Goal: Answer question/provide support: Share knowledge or assist other users

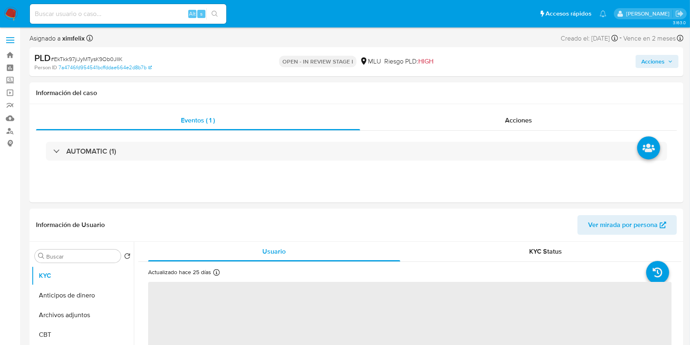
select select "10"
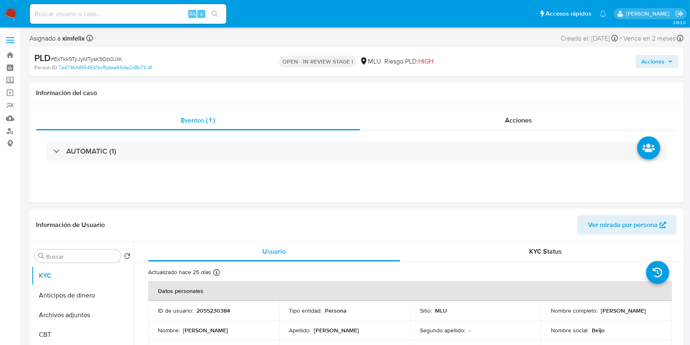
click at [499, 241] on div "Información de Usuario Ver mirada por persona" at bounding box center [356, 224] width 654 height 33
click at [91, 19] on div "Alt s" at bounding box center [128, 14] width 196 height 20
click at [91, 11] on input at bounding box center [128, 14] width 196 height 11
paste input "Hdb5qabocYICAnmaDfoXGdNN"
type input "Hdb5qabocYICAnmaDfoXGdNN"
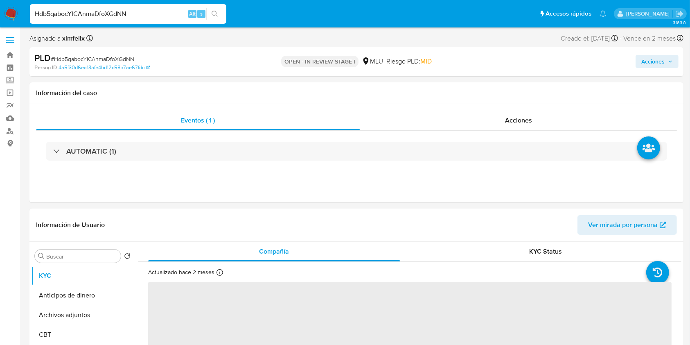
select select "10"
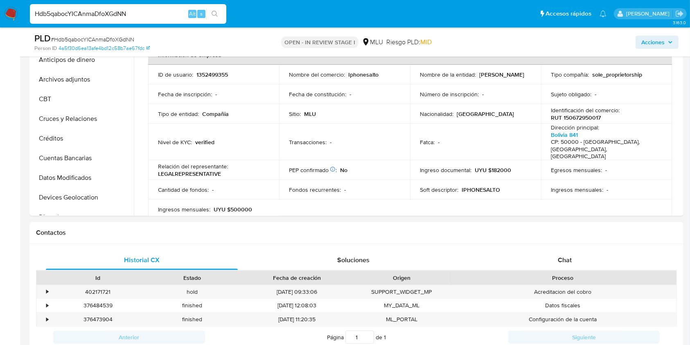
scroll to position [304, 0]
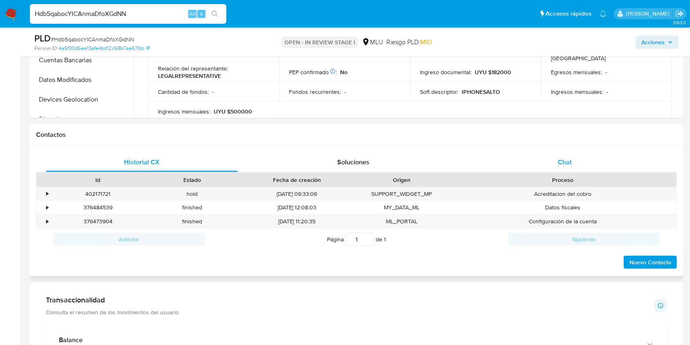
click at [538, 164] on div "Chat" at bounding box center [565, 162] width 192 height 20
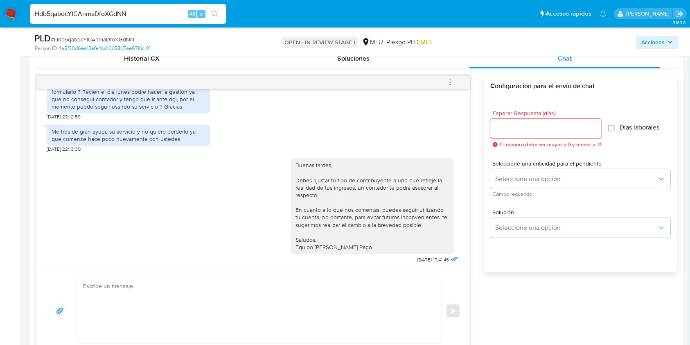
scroll to position [456, 0]
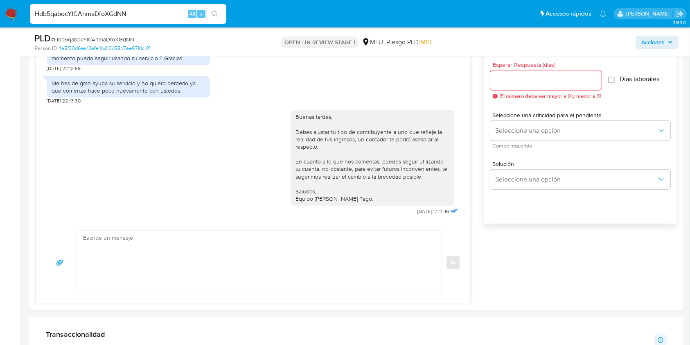
click at [115, 18] on input "Hdb5qabocYICAnmaDfoXGdNN" at bounding box center [128, 14] width 196 height 11
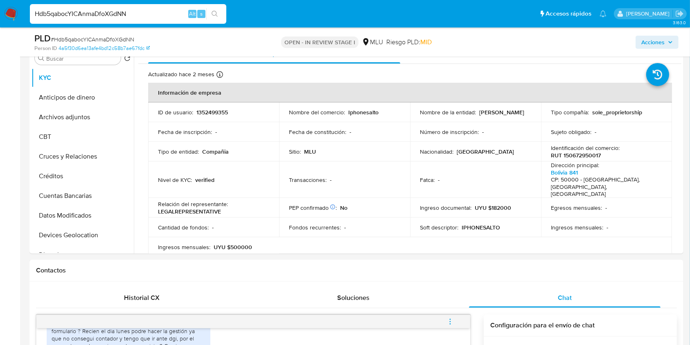
scroll to position [154, 0]
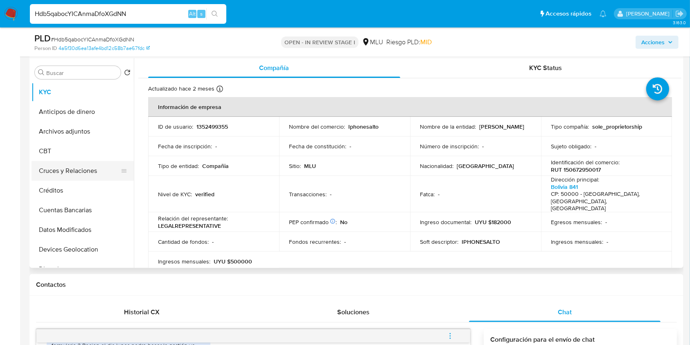
click at [93, 174] on button "Cruces y Relaciones" at bounding box center [80, 171] width 96 height 20
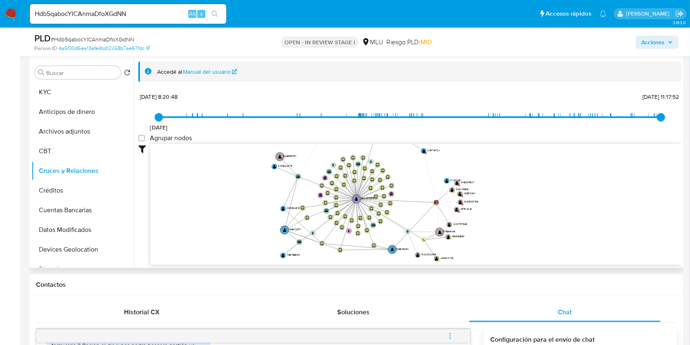
drag, startPoint x: 393, startPoint y: 183, endPoint x: 400, endPoint y: 166, distance: 18.0
click at [400, 166] on icon "device-651db5accc01862d9a9b36b6  device-678ec9cd84a19fcec6a3b610  device-67e2…" at bounding box center [415, 203] width 531 height 119
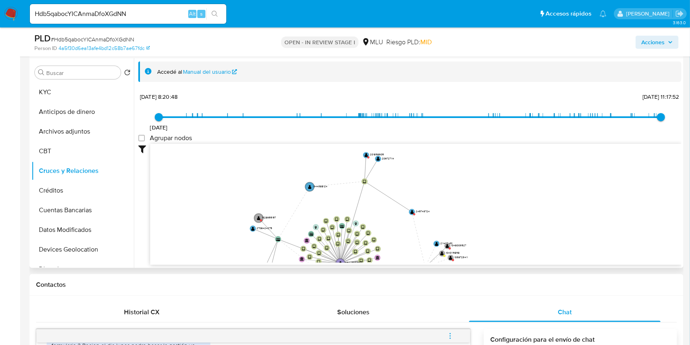
drag, startPoint x: 402, startPoint y: 173, endPoint x: 389, endPoint y: 233, distance: 60.7
click at [389, 233] on icon "device-651db5accc01862d9a9b36b6  device-678ec9cd84a19fcec6a3b610  device-67e2…" at bounding box center [415, 203] width 531 height 119
click at [366, 152] on circle at bounding box center [366, 155] width 8 height 8
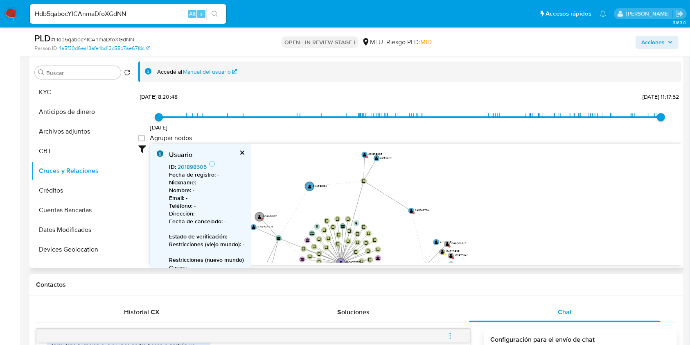
click at [190, 166] on link "201898605" at bounding box center [192, 167] width 29 height 8
click at [411, 211] on text "" at bounding box center [411, 210] width 3 height 5
click at [411, 209] on text "" at bounding box center [411, 208] width 3 height 5
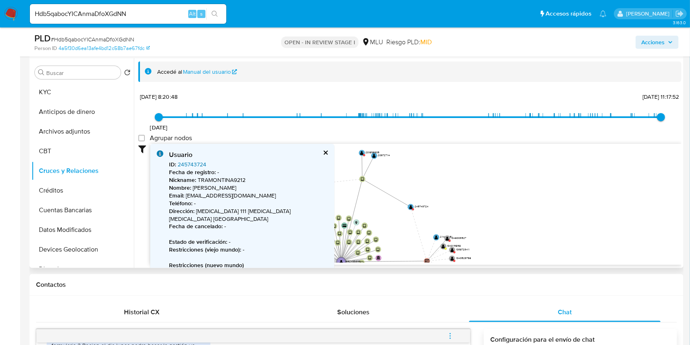
click at [192, 165] on link "245743724" at bounding box center [192, 164] width 29 height 8
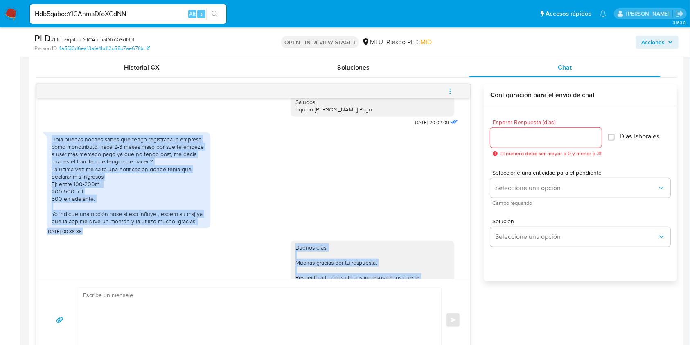
scroll to position [132, 0]
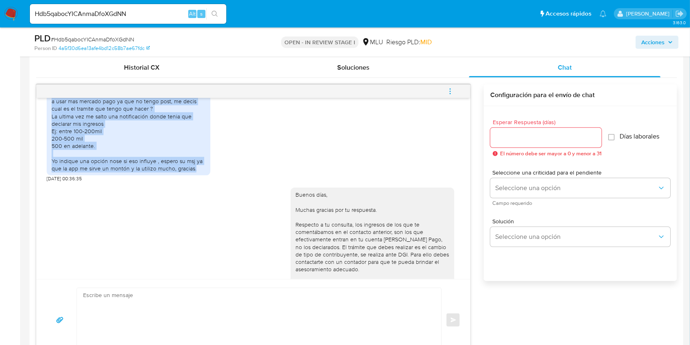
drag, startPoint x: 52, startPoint y: 217, endPoint x: 197, endPoint y: 173, distance: 151.5
click at [197, 173] on div "Hola buenas noches sabes que tengo registrada la empresa como monotributo, hace…" at bounding box center [129, 127] width 164 height 96
copy div "Hola buenas noches sabes que tengo registrada la empresa como monotributo, hace…"
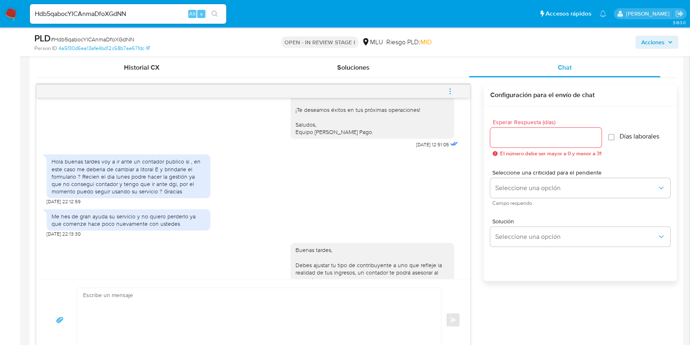
scroll to position [327, 0]
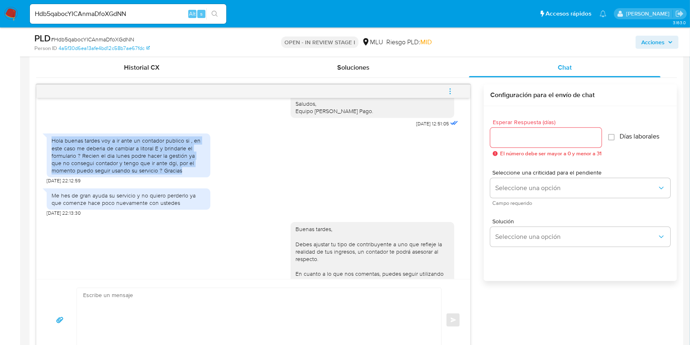
drag, startPoint x: 50, startPoint y: 147, endPoint x: 173, endPoint y: 179, distance: 126.4
click at [173, 177] on div "Hola buenas tardes voy a ir ante un contador publico si , en este caso me deber…" at bounding box center [129, 155] width 164 height 44
copy div "Hola buenas tardes voy a ir ante un contador publico si , en este caso me deber…"
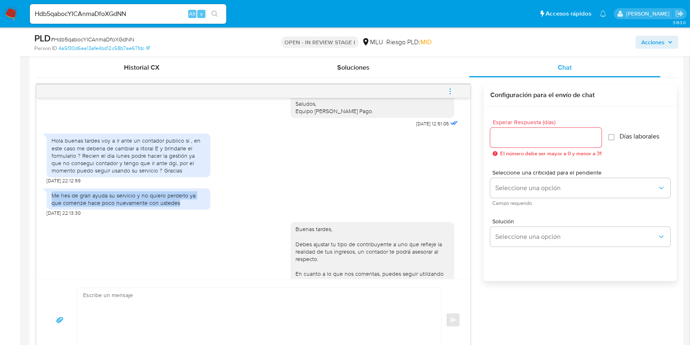
drag, startPoint x: 174, startPoint y: 212, endPoint x: 43, endPoint y: 203, distance: 130.9
click at [47, 203] on div "Me hes de gran ayuda su servicio y no quiero perderlo ya que comenze hace poco …" at bounding box center [129, 198] width 164 height 21
copy div "Me hes de gran ayuda su servicio y no quiero perderlo ya que comenze hace poco …"
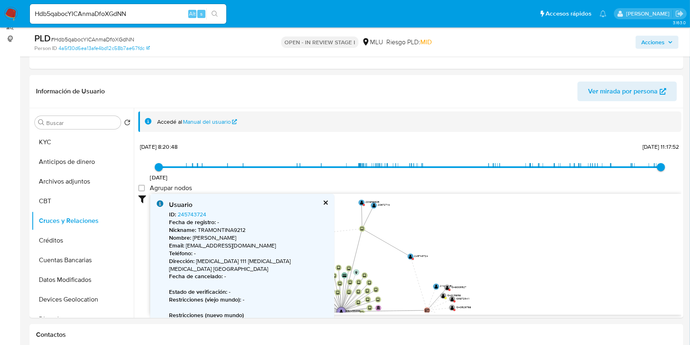
scroll to position [85, 0]
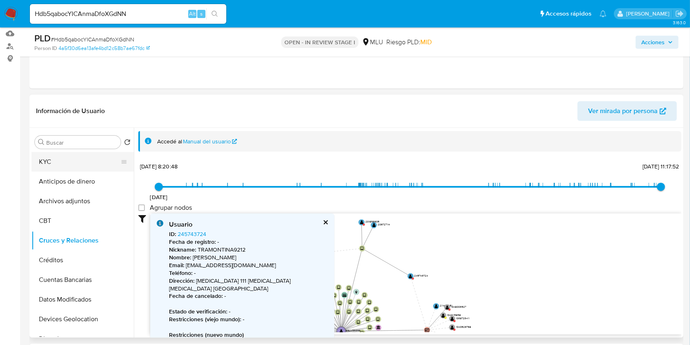
click at [63, 159] on button "KYC" at bounding box center [80, 162] width 96 height 20
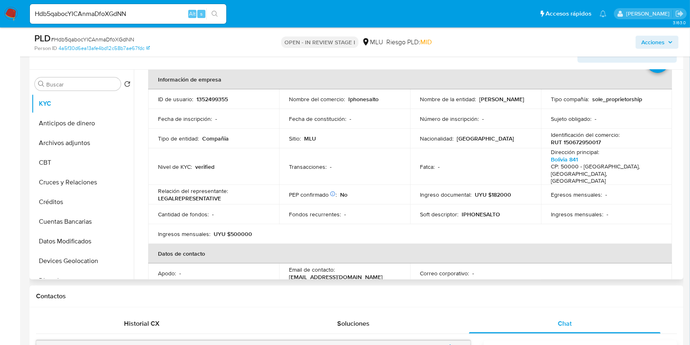
scroll to position [41, 0]
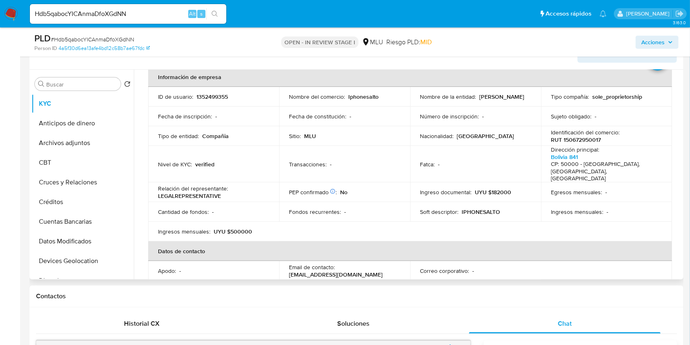
click at [640, 241] on th "Datos de contacto" at bounding box center [410, 251] width 524 height 20
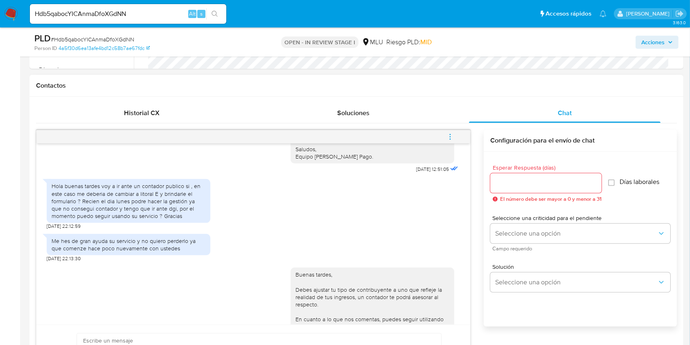
scroll to position [359, 0]
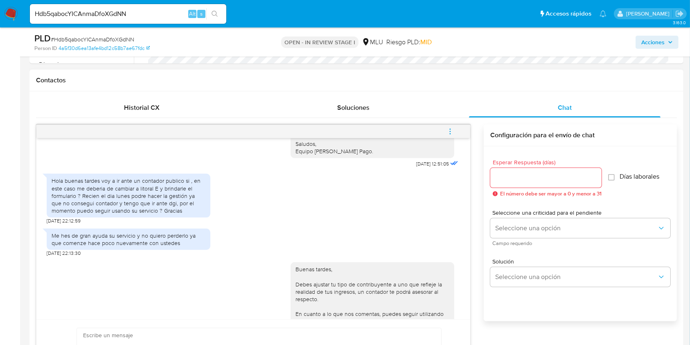
click at [452, 136] on span "menu-action" at bounding box center [450, 132] width 7 height 20
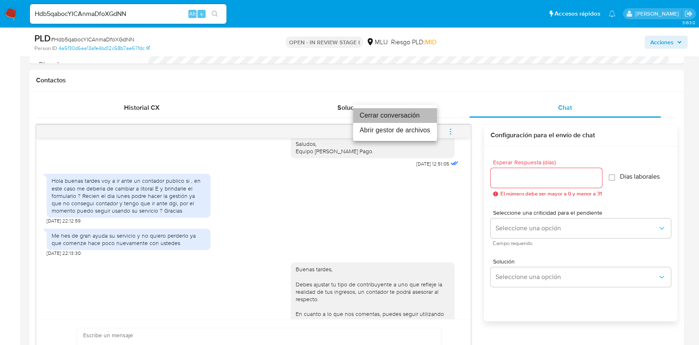
click at [387, 113] on li "Cerrar conversación" at bounding box center [395, 115] width 84 height 15
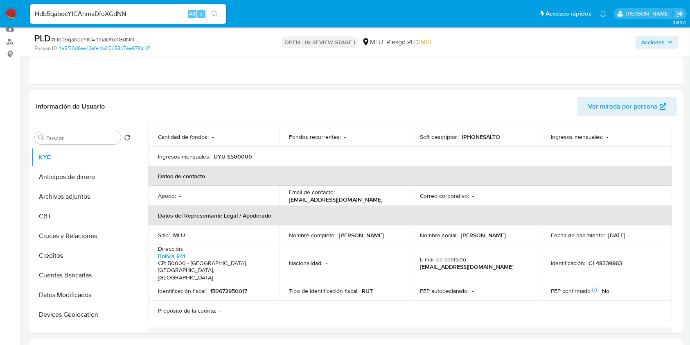
scroll to position [167, 0]
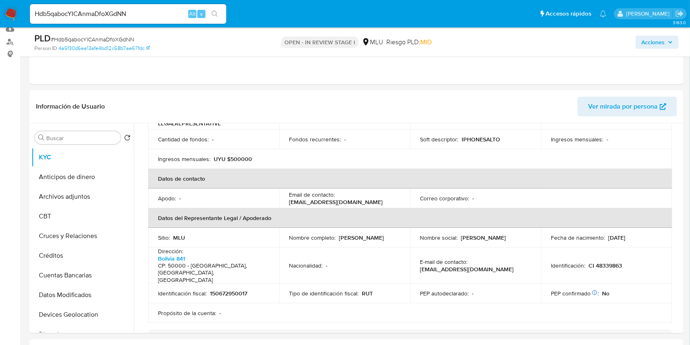
drag, startPoint x: 682, startPoint y: 202, endPoint x: 697, endPoint y: 160, distance: 44.2
drag, startPoint x: 677, startPoint y: 182, endPoint x: 679, endPoint y: 173, distance: 8.8
click at [679, 173] on div "Compañía KYC Status Actualizado hace 2 meses Creado: 14/04/2023 14:05:09 Actual…" at bounding box center [408, 228] width 548 height 210
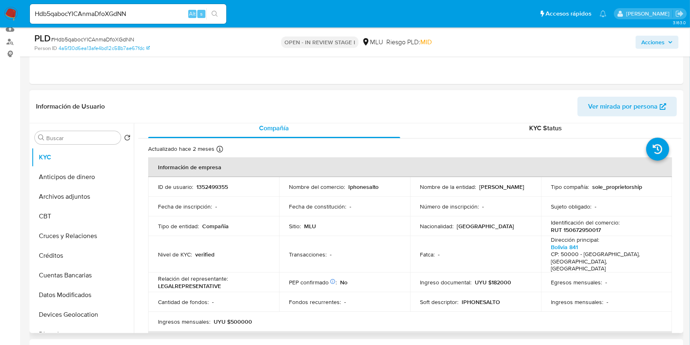
scroll to position [0, 0]
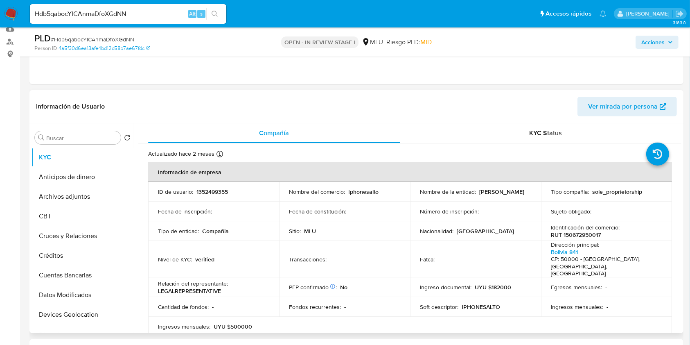
click at [590, 234] on p "RUT 150672950017" at bounding box center [576, 234] width 50 height 7
copy p "150672950017"
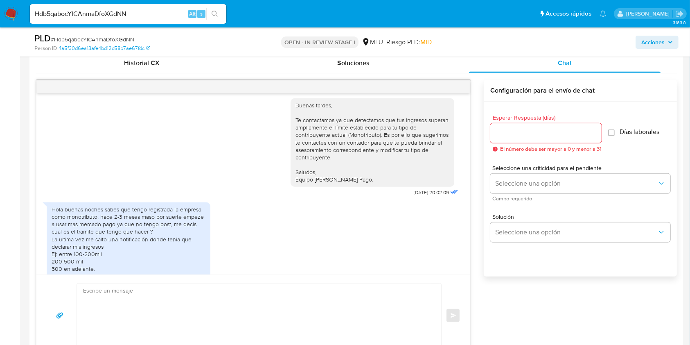
scroll to position [405, 0]
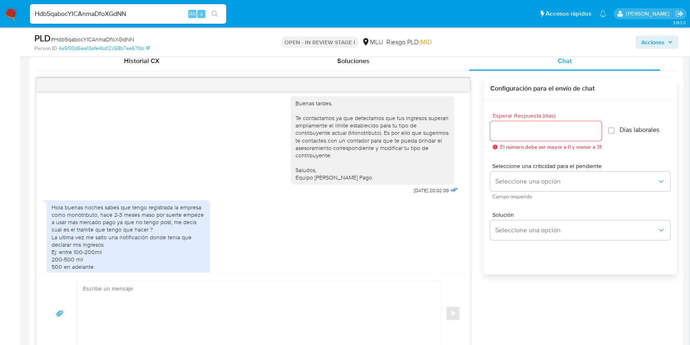
click at [389, 246] on div "Hola buenas noches sabes que tengo registrada la empresa como monotributo, hace…" at bounding box center [253, 249] width 413 height 106
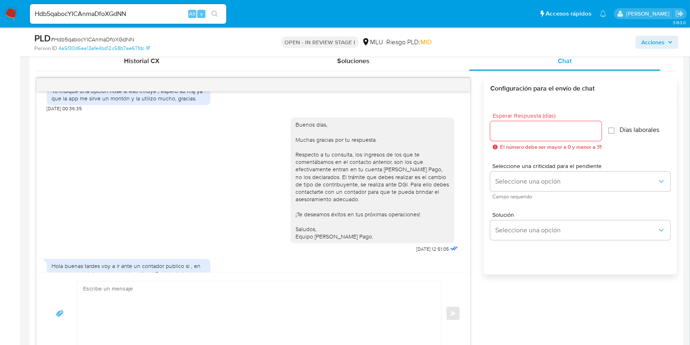
scroll to position [205, 0]
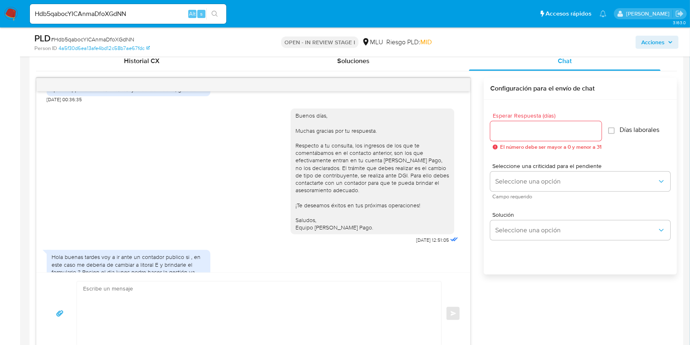
click at [416, 243] on span "02/10/2025 12:51:05" at bounding box center [432, 240] width 33 height 7
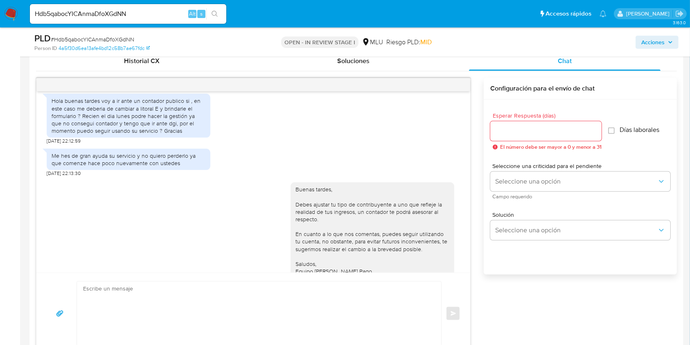
scroll to position [354, 0]
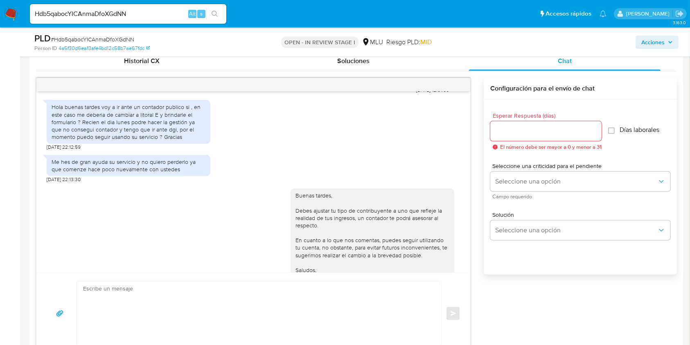
click at [431, 257] on div "Buenas tardes, Debes ajustar tu tipo de contribuyente a uno que refleje la real…" at bounding box center [373, 236] width 154 height 89
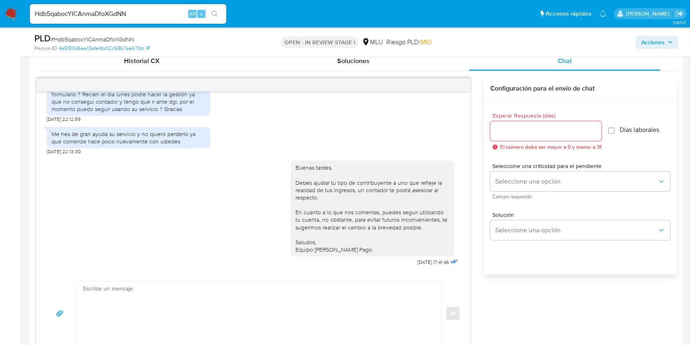
click at [119, 15] on input "Hdb5qabocYICAnmaDfoXGdNN" at bounding box center [128, 14] width 196 height 11
paste input "ixev0hTmaNzRkS1ypbVODwxi"
type input "ixev0hTmaNzRkS1ypbVODwxi"
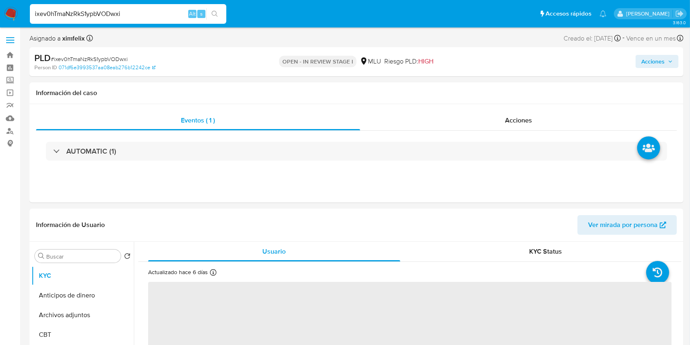
select select "10"
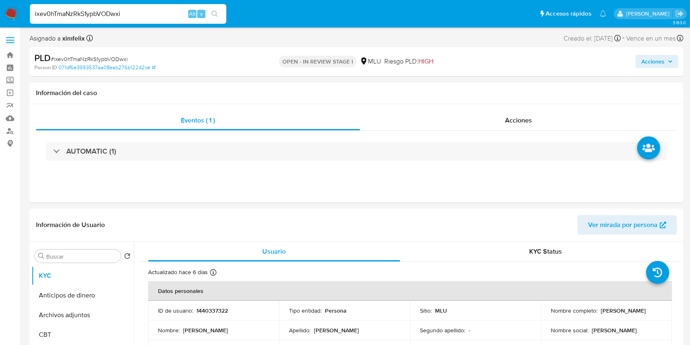
click at [119, 15] on input "ixev0hTmaNzRkS1ypbVODwxi" at bounding box center [128, 14] width 196 height 11
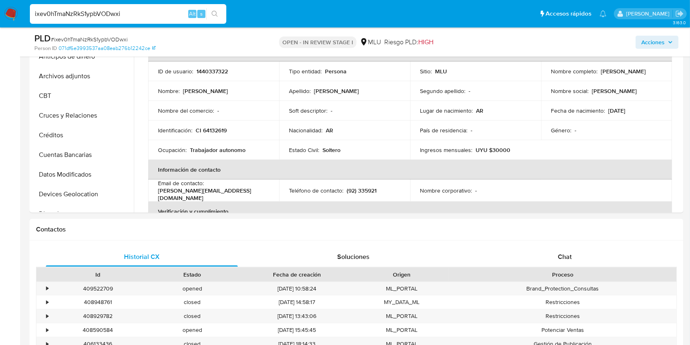
scroll to position [242, 0]
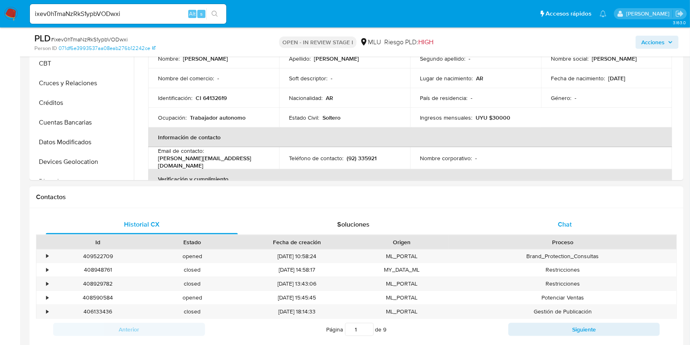
click at [579, 218] on div "Chat" at bounding box center [565, 224] width 192 height 20
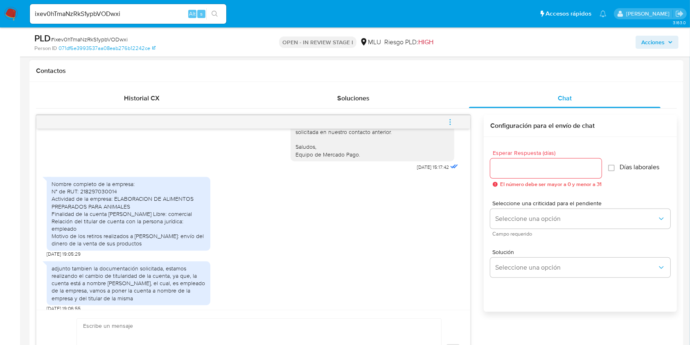
scroll to position [366, 0]
drag, startPoint x: 156, startPoint y: 247, endPoint x: 49, endPoint y: 191, distance: 120.5
click at [49, 191] on div "Nombre completo de la empresa: N° de RUT: 218297030014 Actividad de la empresa:…" at bounding box center [129, 212] width 164 height 74
copy div "Nombre completo de la empresa: N° de RUT: 218297030014 Actividad de la empresa:…"
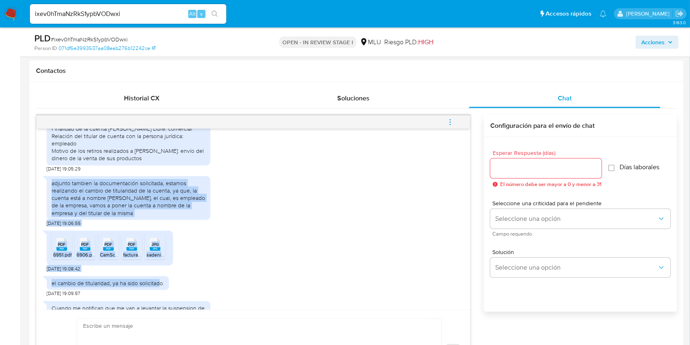
scroll to position [454, 0]
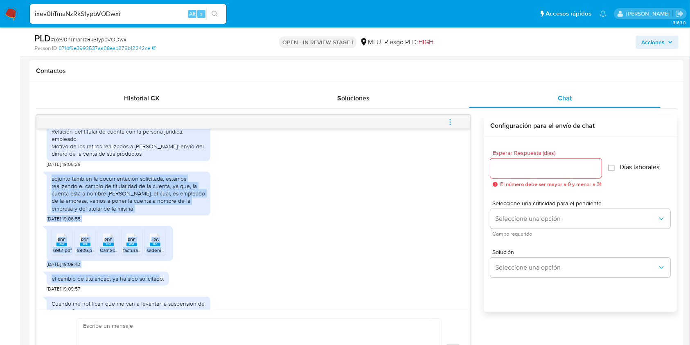
drag, startPoint x: 49, startPoint y: 274, endPoint x: 143, endPoint y: 213, distance: 112.0
click at [143, 213] on div "adjunto tambien la documentación solicitada, estamos realizando el cambio de ti…" at bounding box center [129, 194] width 164 height 44
copy div "adjunto tambien la documentación solicitada, estamos realizando el cambio de ti…"
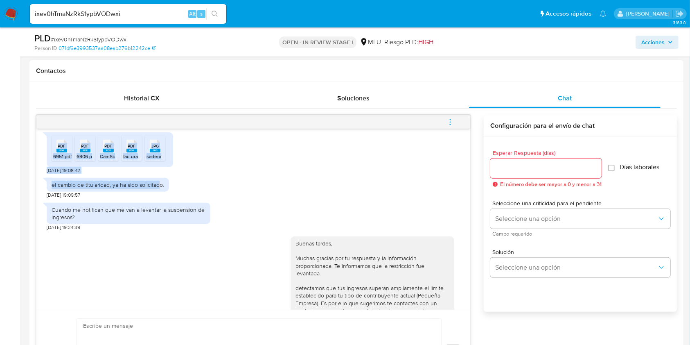
scroll to position [550, 0]
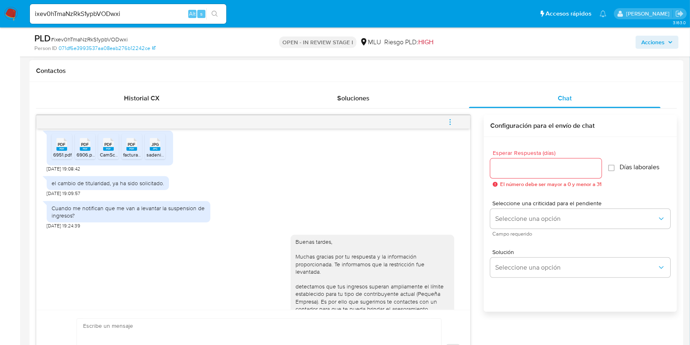
click at [79, 187] on div "el cambio de titularidad, ya ha sido solicitado." at bounding box center [108, 182] width 113 height 7
drag, startPoint x: 50, startPoint y: 192, endPoint x: 165, endPoint y: 193, distance: 114.2
click at [165, 190] on div "el cambio de titularidad, ya ha sido solicitado." at bounding box center [108, 183] width 122 height 14
copy div "el cambio de titularidad, ya ha sido solicitado."
drag, startPoint x: 90, startPoint y: 224, endPoint x: 46, endPoint y: 217, distance: 44.3
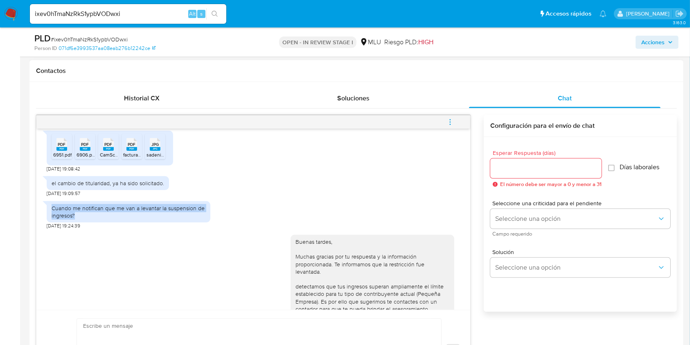
click at [46, 217] on div "Buenos días Diego, Te contactamos ya que necesitamos verificar algunos datos. P…" at bounding box center [253, 219] width 434 height 181
copy div "Cuando me notifican que me van a levantar la suspension de ingresos?"
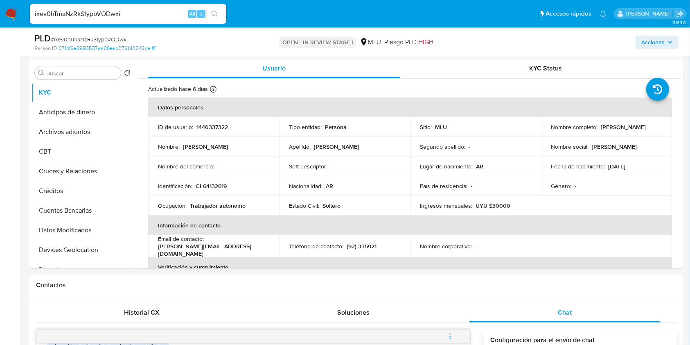
scroll to position [143, 0]
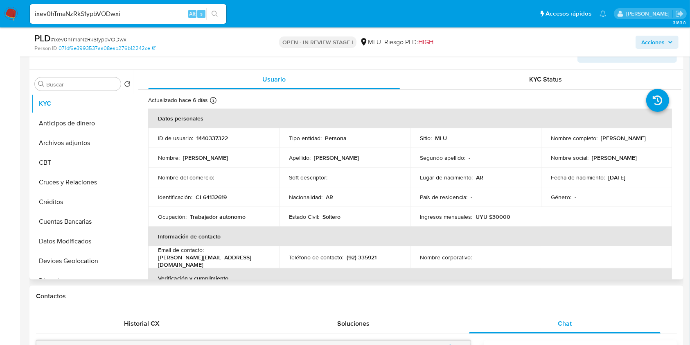
click at [682, 84] on div "Buscar Volver al orden por defecto KYC Anticipos de dinero Archivos adjuntos CB…" at bounding box center [356, 175] width 654 height 210
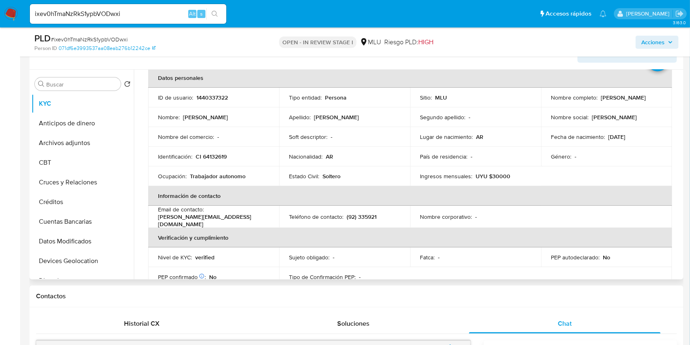
scroll to position [47, 0]
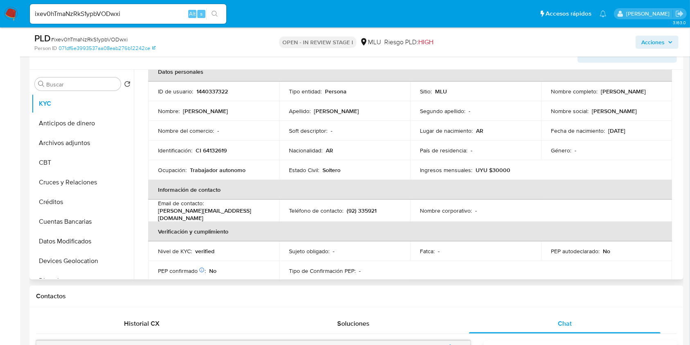
click at [565, 263] on table "Datos personales ID de usuario : 1440337322 Tipo entidad : Persona Sitio : MLU …" at bounding box center [410, 210] width 524 height 297
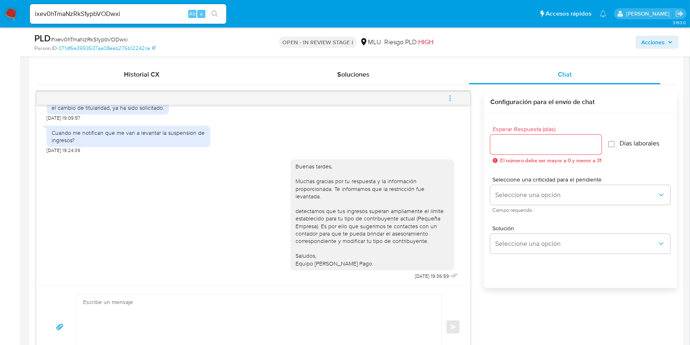
scroll to position [409, 0]
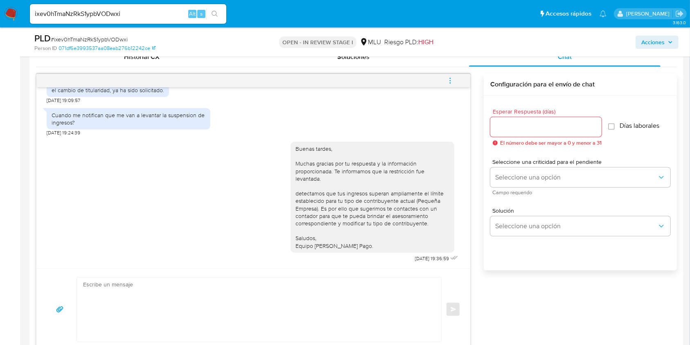
click at [452, 75] on span "menu-action" at bounding box center [450, 81] width 7 height 20
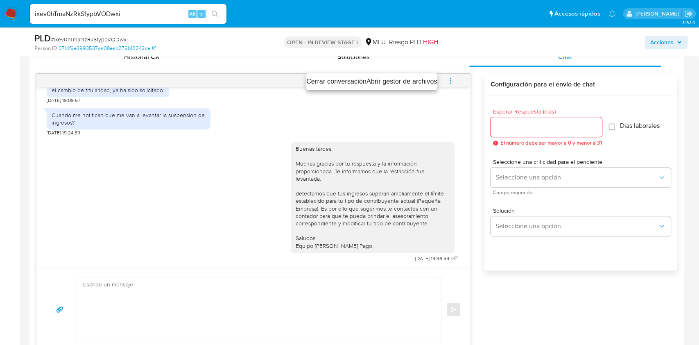
click at [341, 79] on li "Cerrar conversación" at bounding box center [336, 82] width 60 height 10
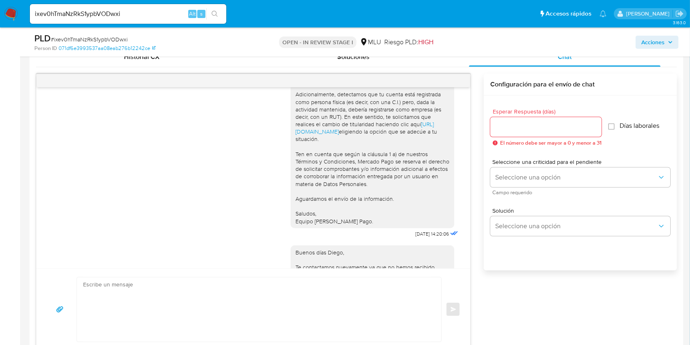
scroll to position [160, 0]
click at [452, 244] on div "Buenos días Diego, Te contactamos ya que necesitamos verificar algunos datos. P…" at bounding box center [253, 177] width 434 height 181
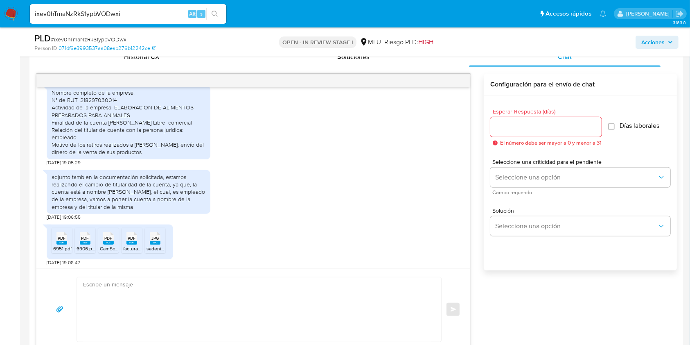
scroll to position [416, 0]
click at [196, 251] on div "PDF PDF 6951.pdf PDF PDF 6906.pdf PDF PDF CamScanner 22-08-2024 17.17.pdf PDF P…" at bounding box center [253, 241] width 413 height 45
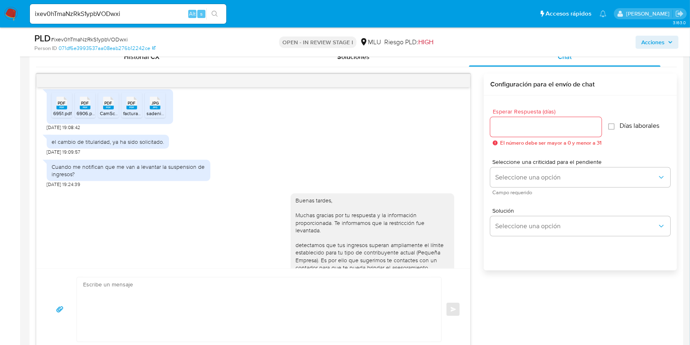
scroll to position [609, 0]
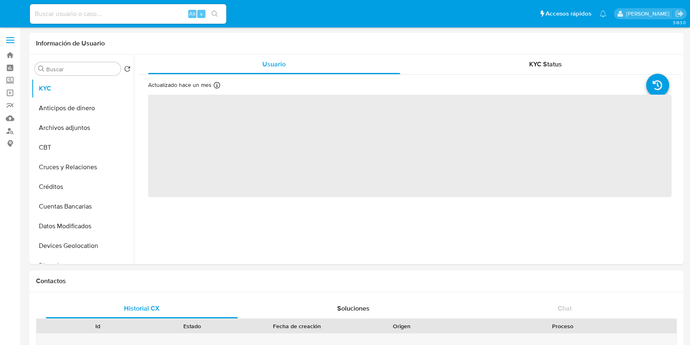
select select "10"
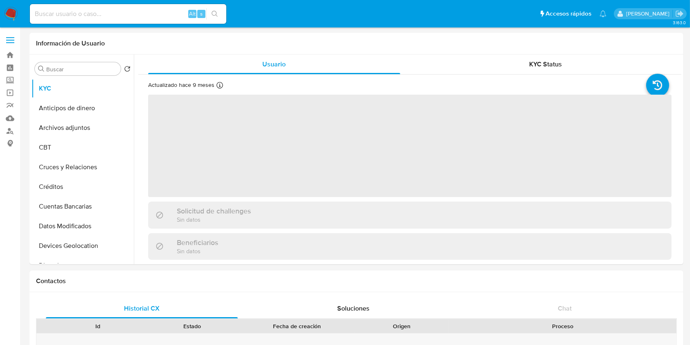
select select "10"
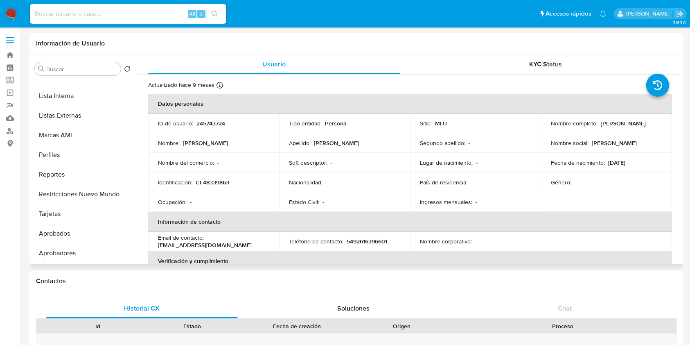
scroll to position [424, 0]
click at [102, 175] on button "Restricciones Nuevo Mundo" at bounding box center [80, 175] width 96 height 20
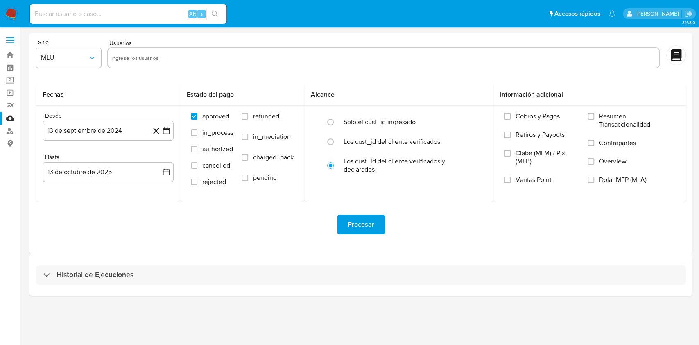
click at [150, 56] on input "text" at bounding box center [383, 57] width 544 height 13
paste input "1352499355"
type input "1352499355"
click at [115, 125] on button "13 de septiembre de 2024" at bounding box center [108, 131] width 131 height 20
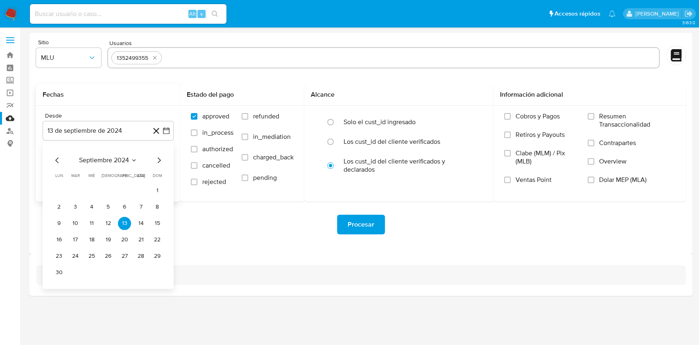
click at [161, 162] on icon "Mes siguiente" at bounding box center [159, 160] width 10 height 10
click at [92, 238] on button "23" at bounding box center [91, 239] width 13 height 13
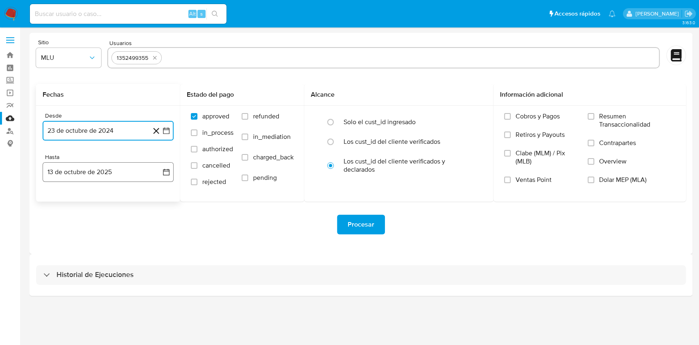
click at [115, 178] on button "13 de octubre de 2025" at bounding box center [108, 172] width 131 height 20
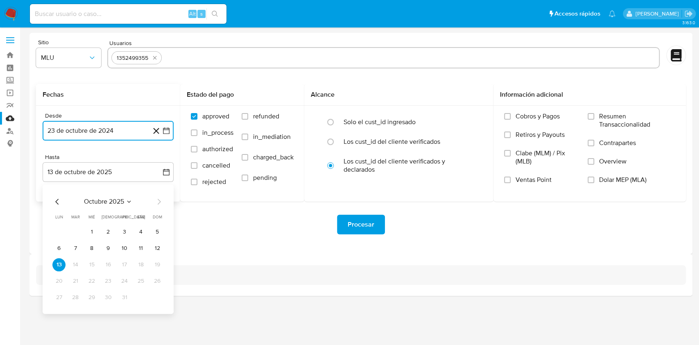
click at [53, 200] on icon "Mes anterior" at bounding box center [57, 201] width 10 height 10
click at [92, 275] on button "24" at bounding box center [91, 280] width 13 height 13
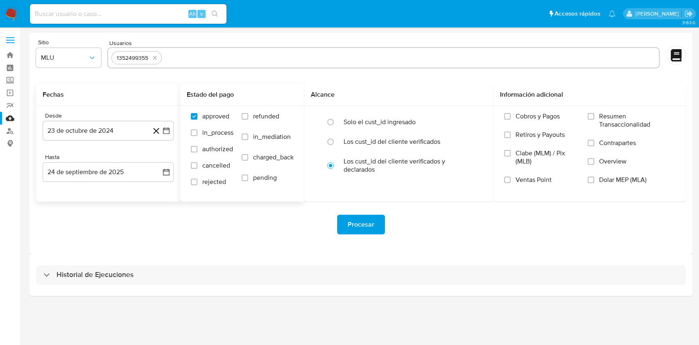
click at [275, 113] on span "refunded" at bounding box center [266, 116] width 26 height 8
click at [248, 113] on input "refunded" at bounding box center [245, 116] width 7 height 7
checkbox input "true"
click at [279, 156] on span "charged_back" at bounding box center [273, 157] width 41 height 8
click at [248, 156] on input "charged_back" at bounding box center [245, 157] width 7 height 7
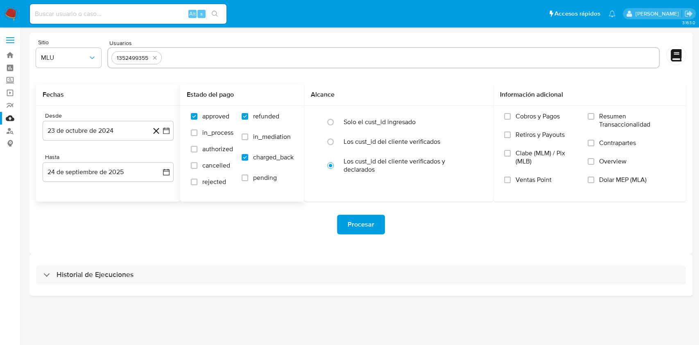
checkbox input "true"
click at [359, 218] on span "Procesar" at bounding box center [361, 224] width 27 height 18
